Goal: Communication & Community: Answer question/provide support

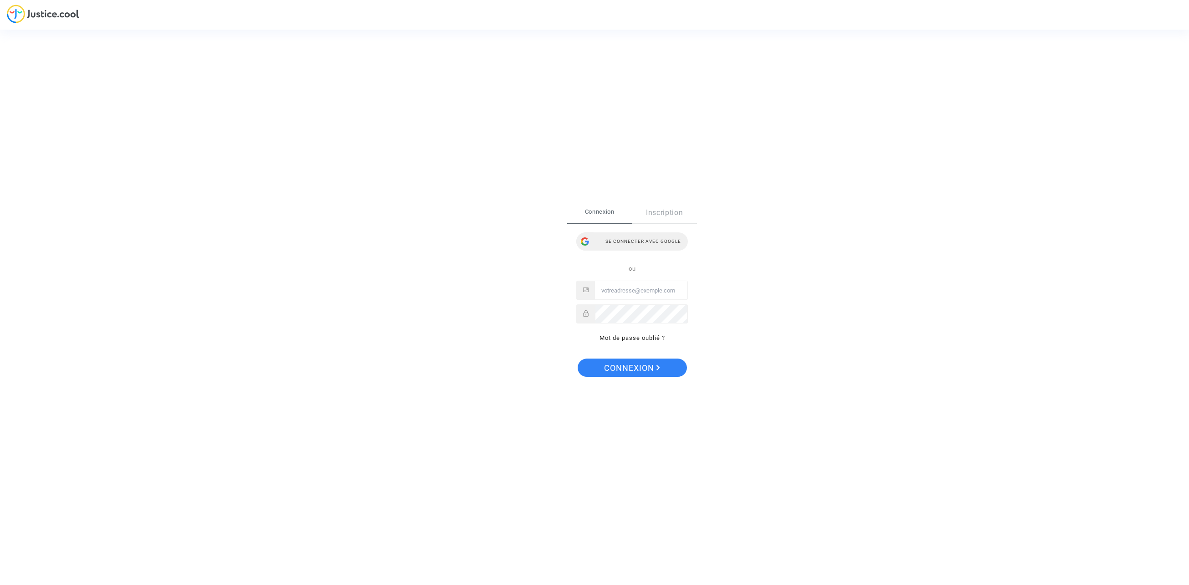
click at [640, 242] on div "Se connecter avec Google" at bounding box center [632, 241] width 112 height 18
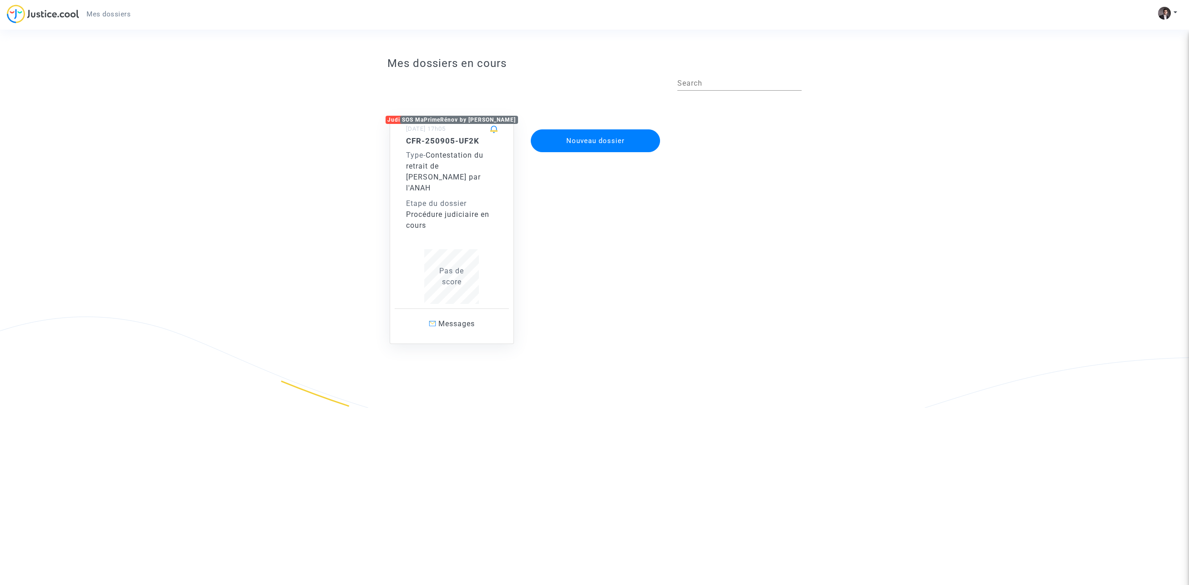
click at [460, 198] on div "Etape du dossier" at bounding box center [452, 203] width 92 height 11
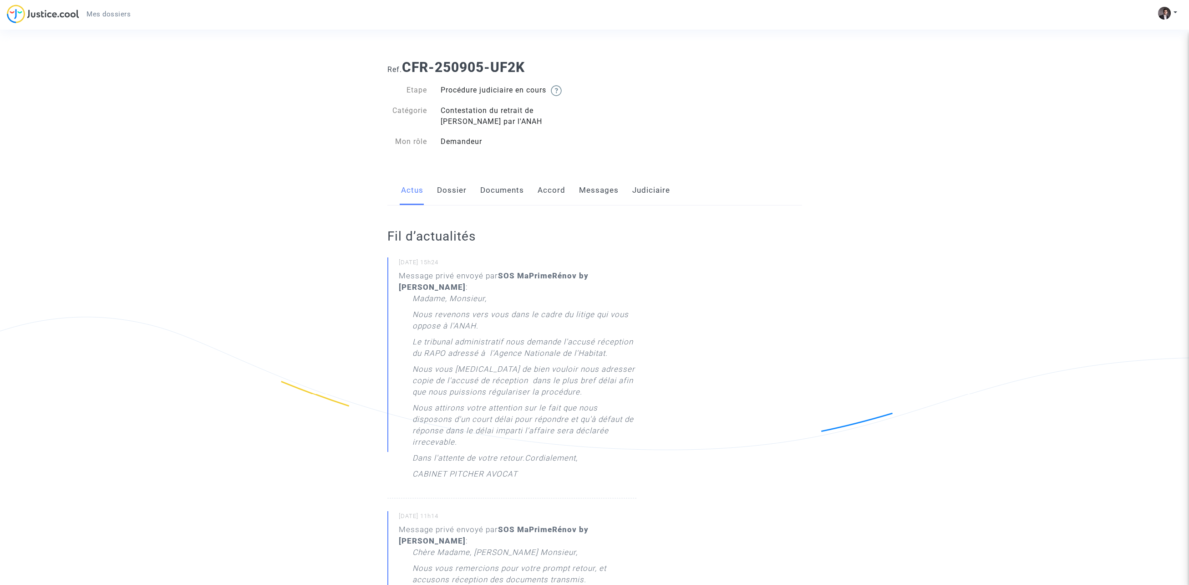
click at [601, 192] on link "Messages" at bounding box center [599, 190] width 40 height 30
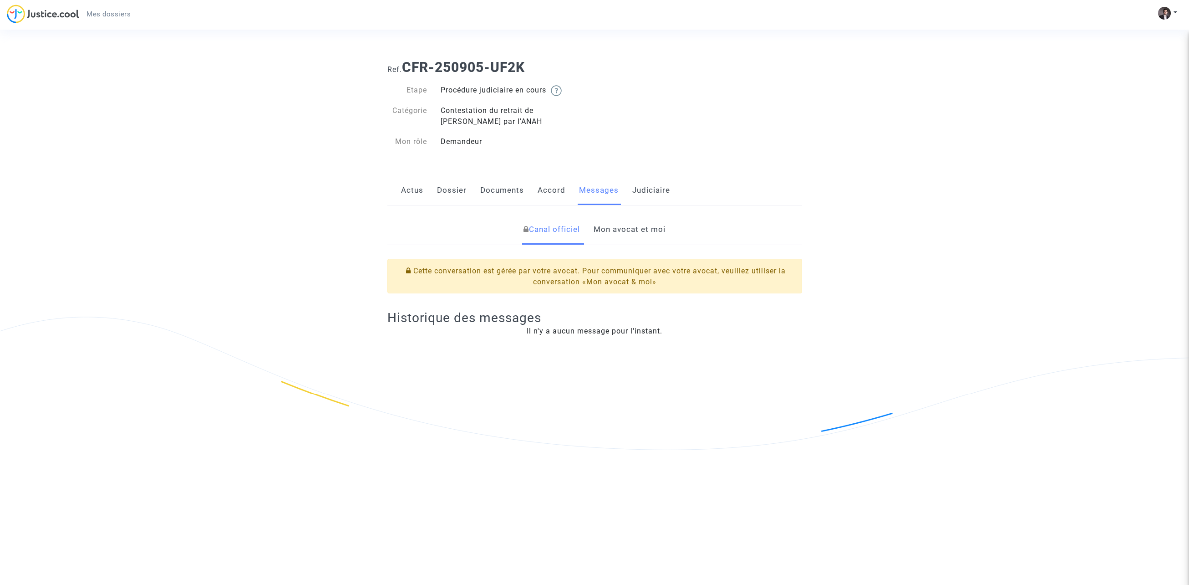
click at [627, 228] on link "Mon avocat et moi" at bounding box center [630, 229] width 72 height 30
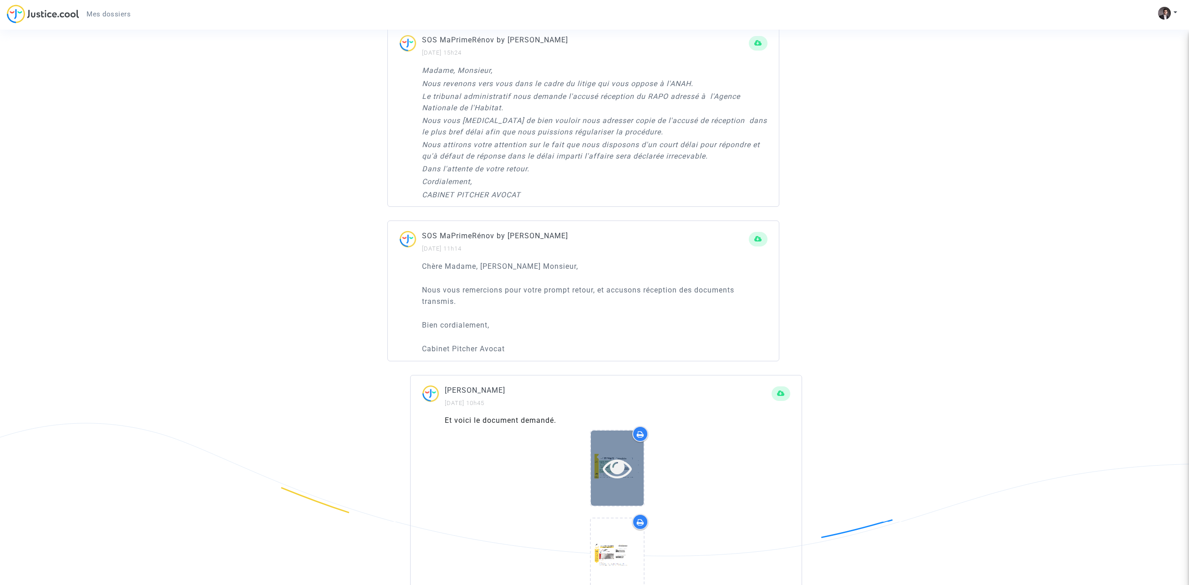
scroll to position [554, 0]
click at [611, 460] on icon at bounding box center [618, 468] width 30 height 29
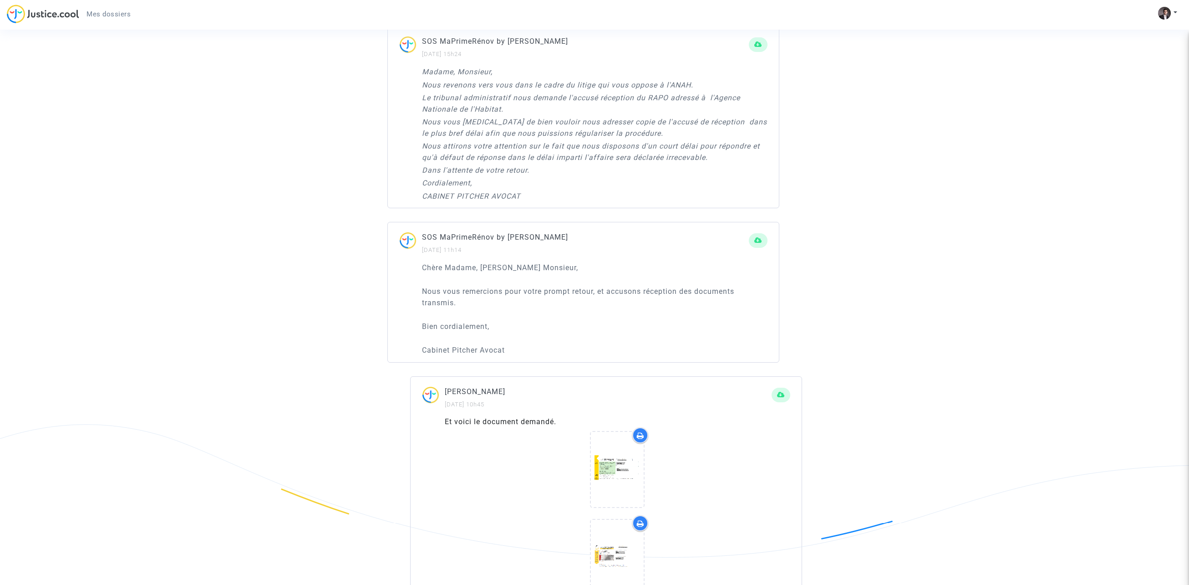
scroll to position [533, 0]
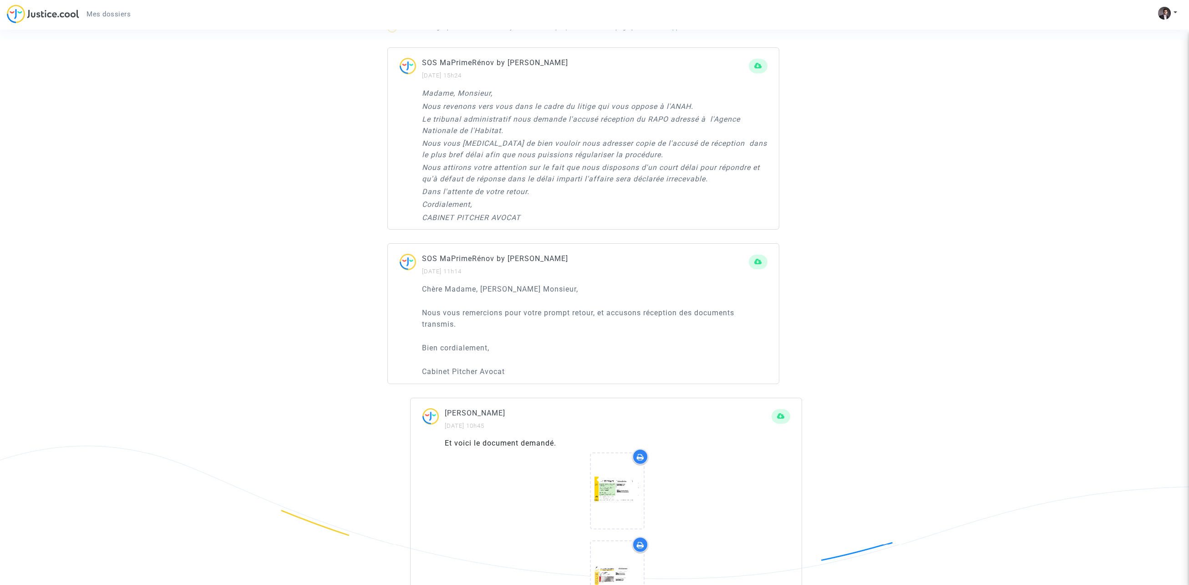
click at [652, 119] on icon "Le tribunal administratif nous demande l'accusé réception du RAPO adressé à l'A…" at bounding box center [581, 125] width 318 height 20
copy icon "RAPO"
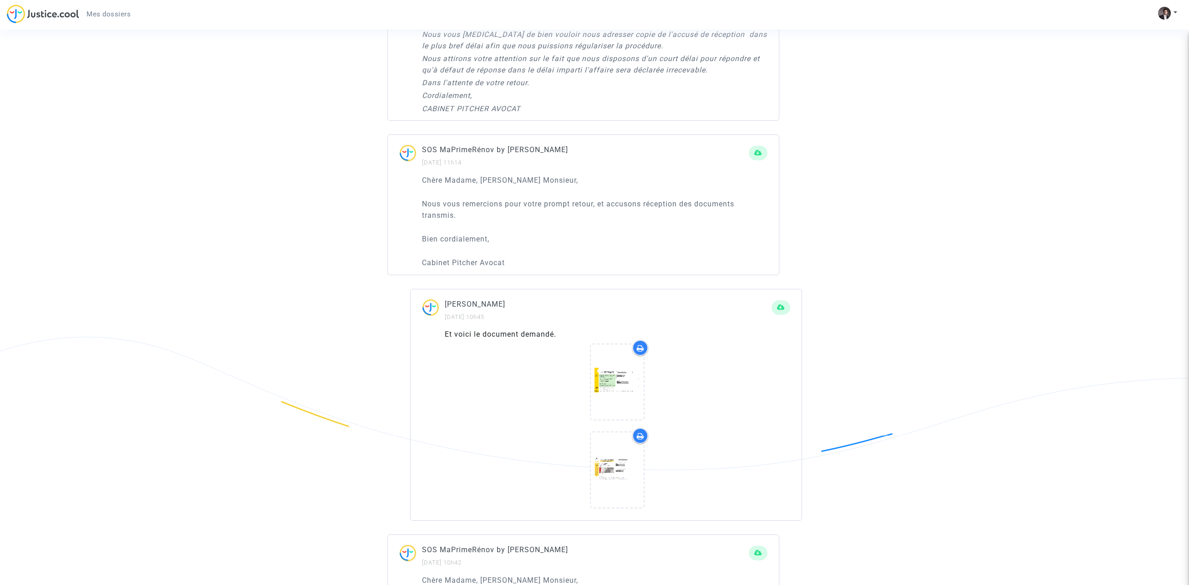
scroll to position [605, 0]
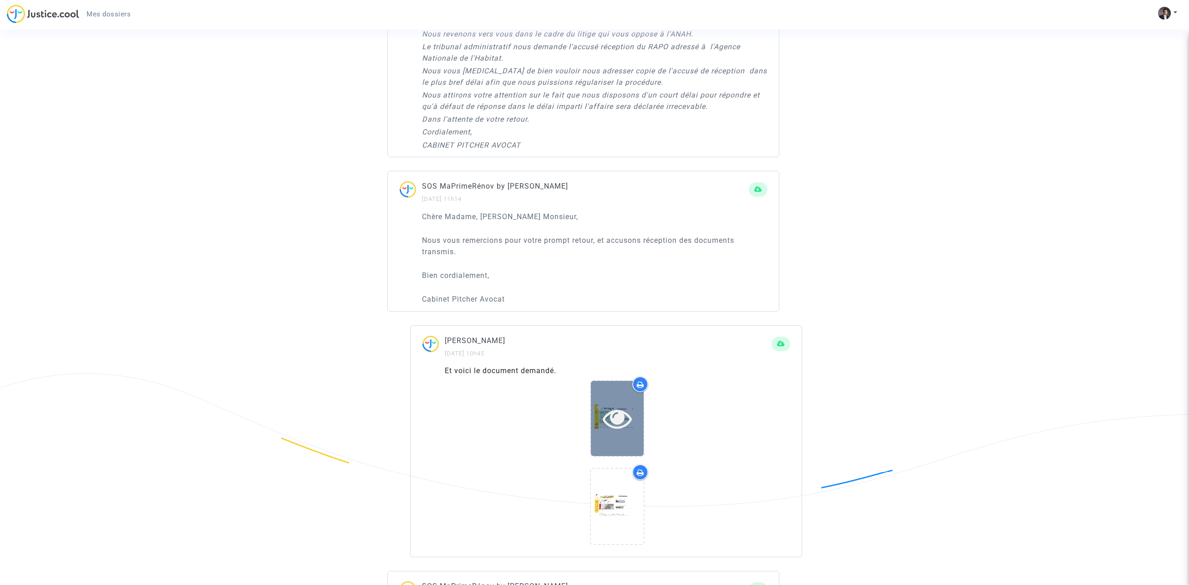
click at [617, 421] on icon at bounding box center [618, 417] width 30 height 29
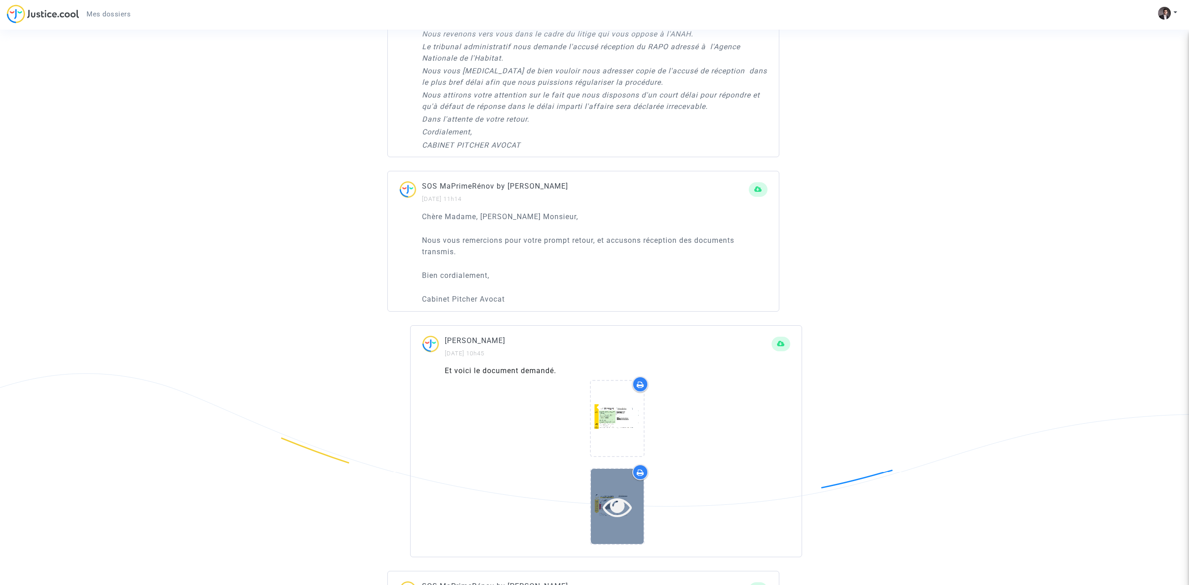
click at [611, 504] on icon at bounding box center [618, 506] width 30 height 29
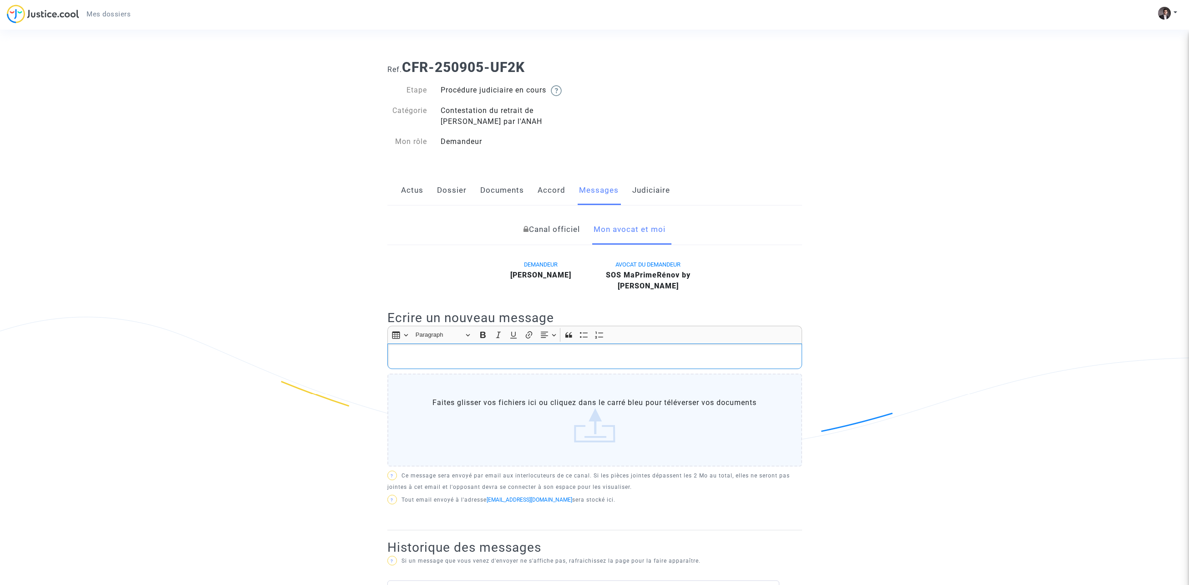
click at [560, 358] on p "Rich Text Editor, main" at bounding box center [594, 356] width 405 height 11
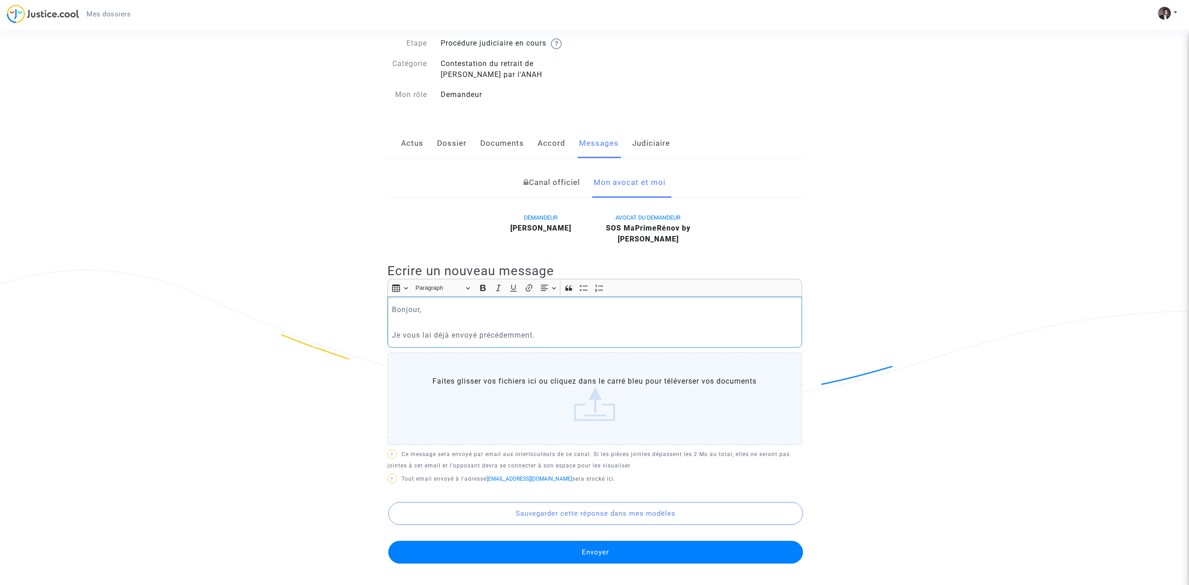
scroll to position [46, 0]
click at [605, 552] on button "Envoyer" at bounding box center [595, 552] width 415 height 23
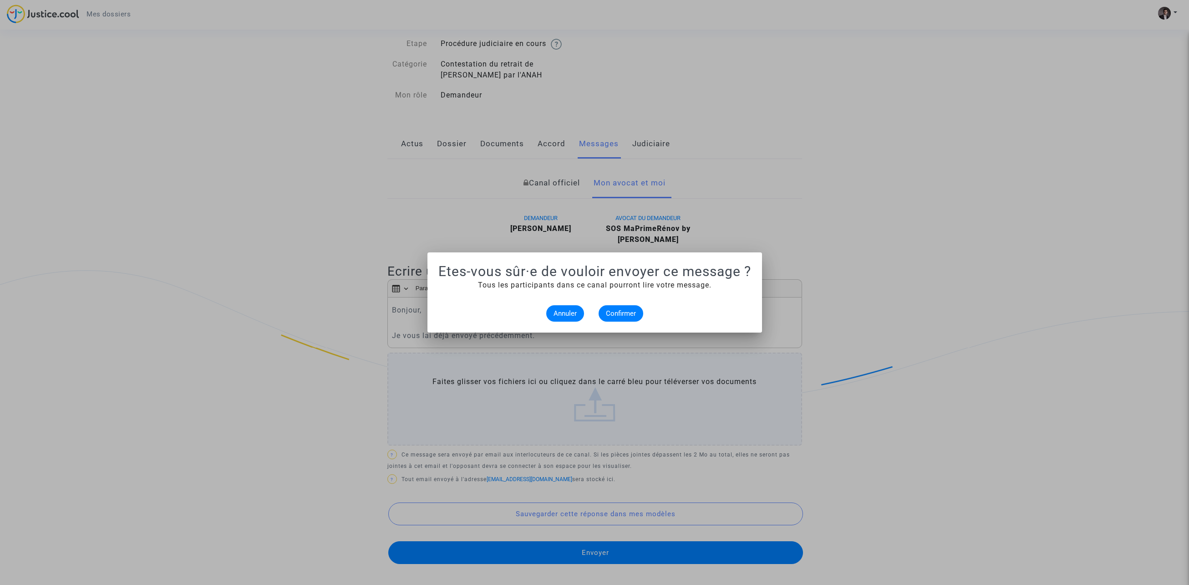
click at [637, 327] on mat-dialog-container "Etes-vous sûr·e de vouloir envoyer ce message ? Tous les participants dans ce c…" at bounding box center [595, 292] width 335 height 80
click at [630, 316] on span "Confirmer" at bounding box center [621, 313] width 30 height 8
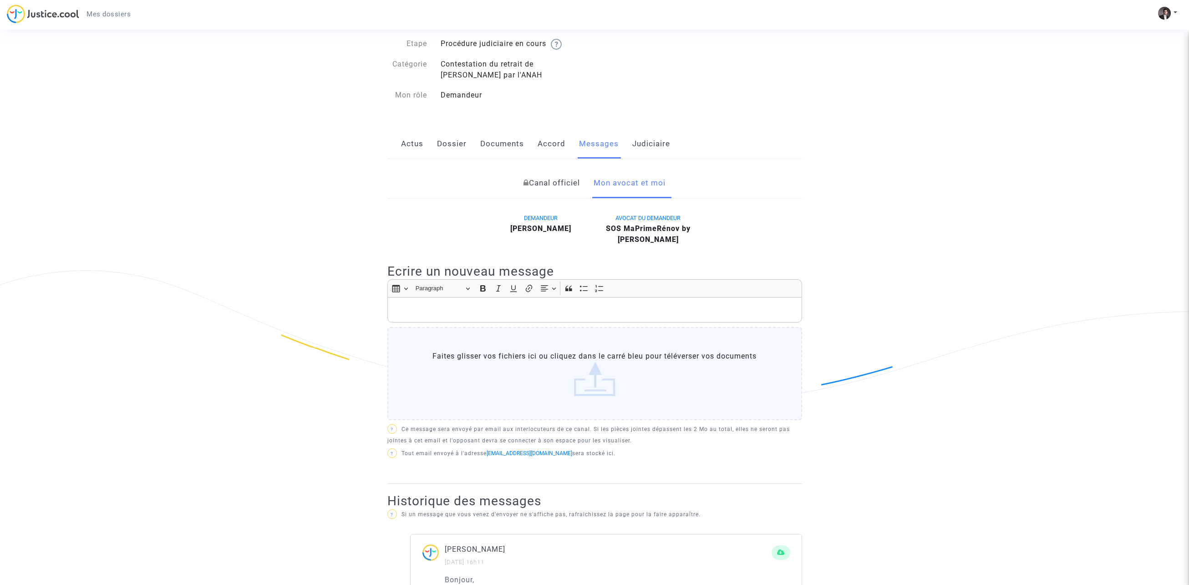
scroll to position [165, 0]
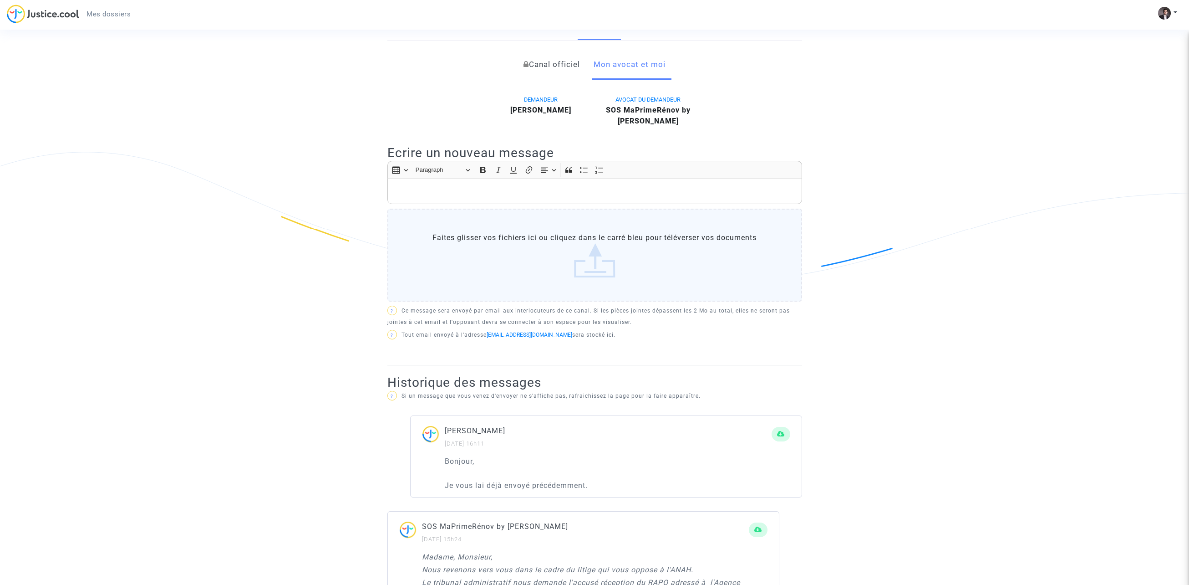
drag, startPoint x: 229, startPoint y: 75, endPoint x: 234, endPoint y: 43, distance: 31.9
click at [229, 75] on div "Ref. CFR-250905-UF2K Etape Procédure judiciaire en cours Catégorie Contestation…" at bounding box center [594, 588] width 1189 height 1401
